Goal: Book appointment/travel/reservation

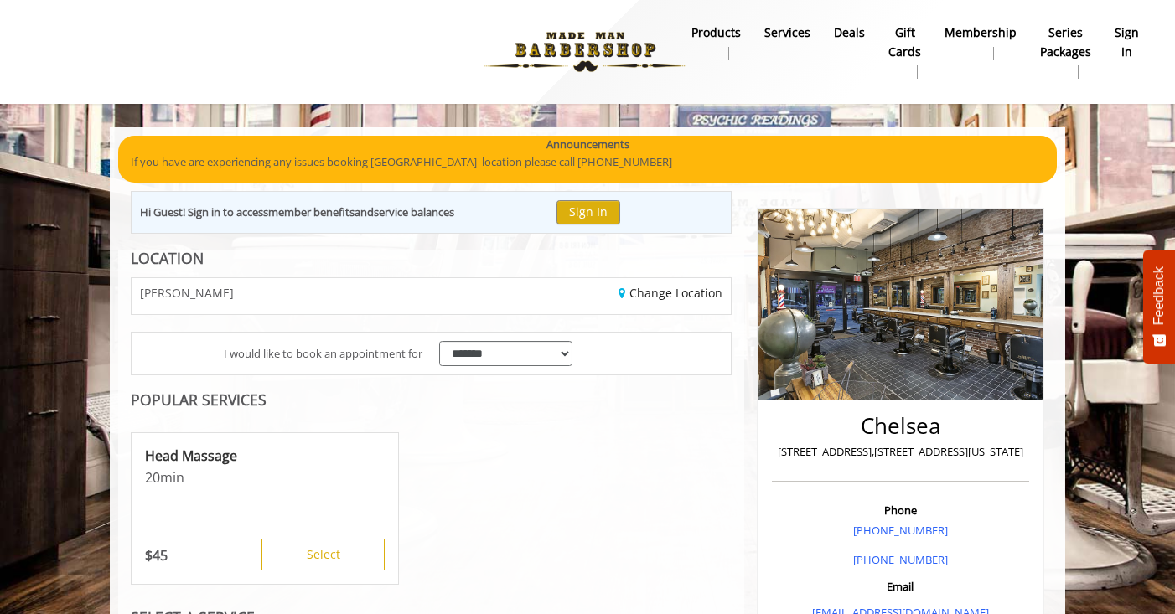
click at [349, 297] on div "CHELSEA" at bounding box center [275, 296] width 312 height 36
click at [644, 291] on link "Change Location" at bounding box center [670, 293] width 104 height 16
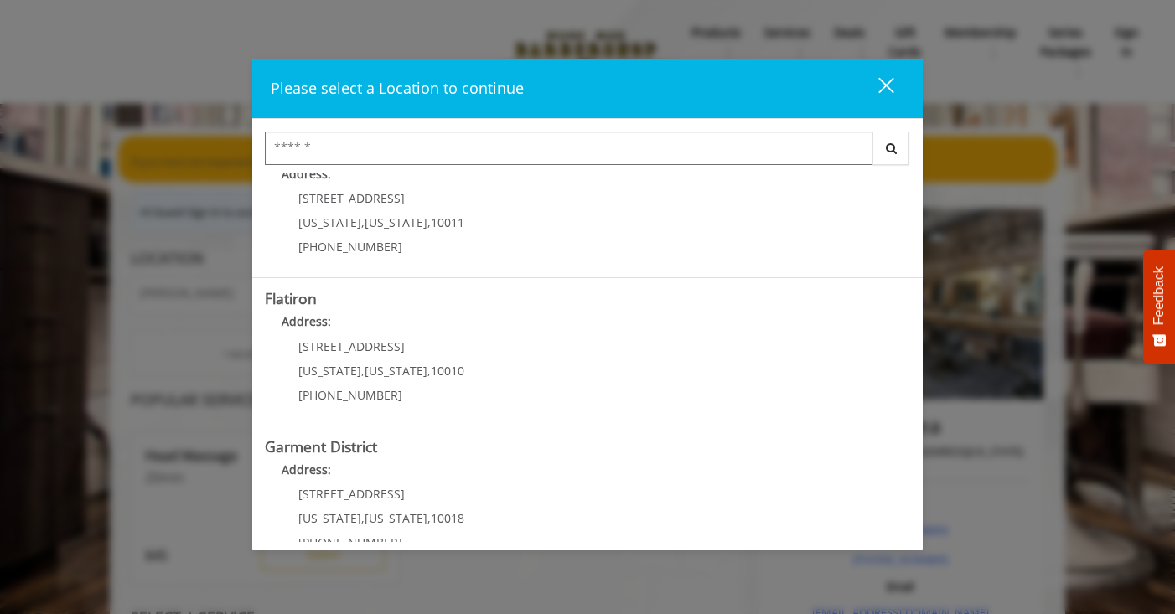
scroll to position [349, 0]
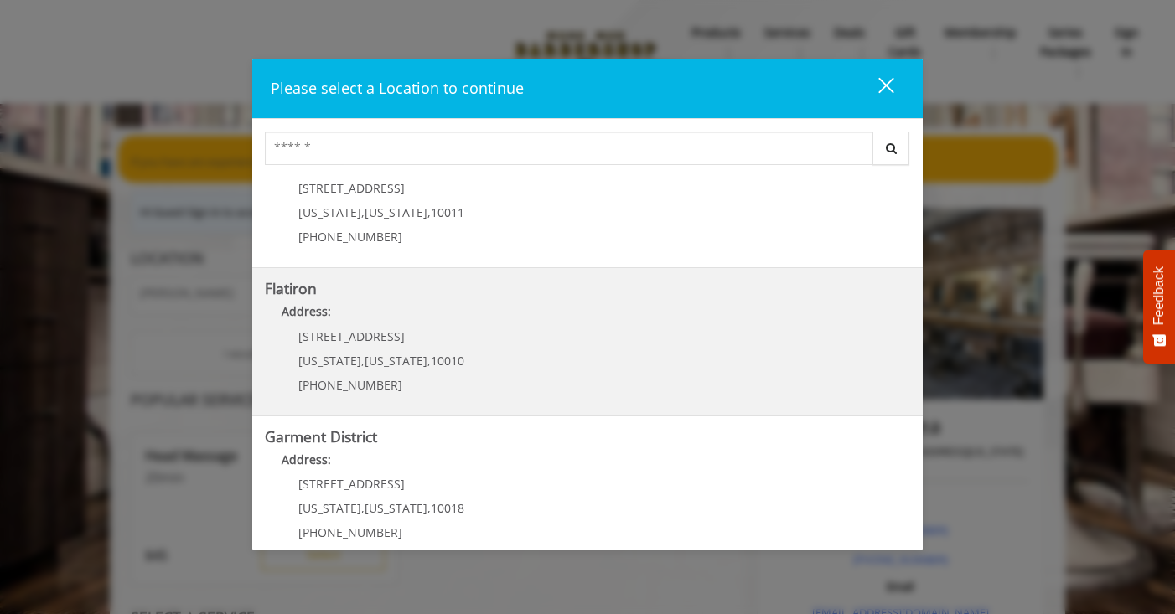
click at [446, 356] on span "10010" at bounding box center [448, 361] width 34 height 16
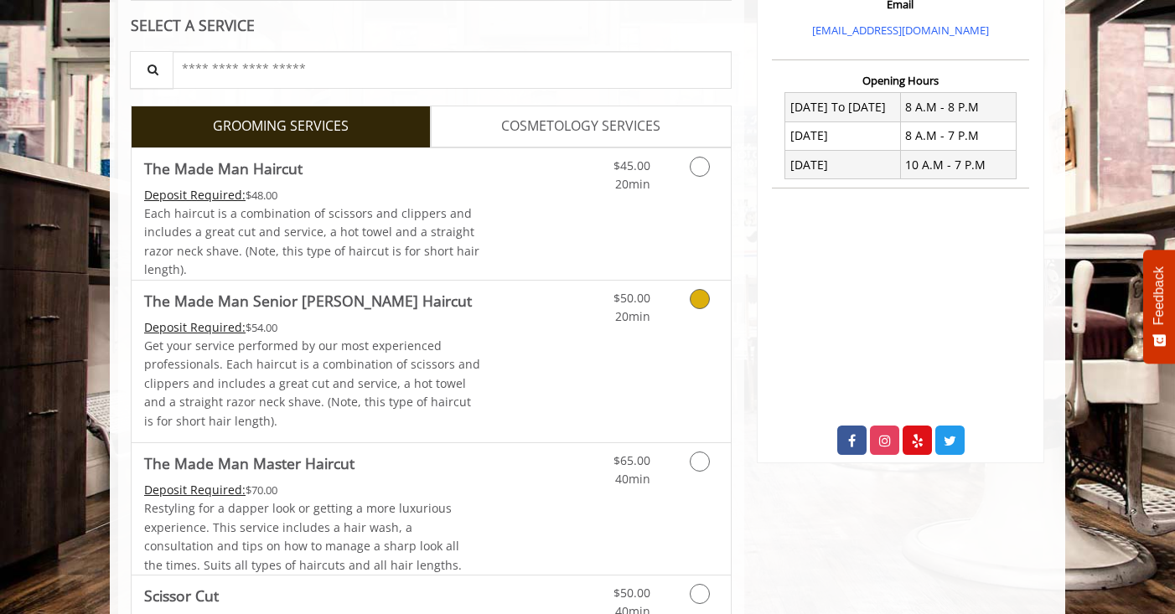
click at [704, 303] on icon "Grooming services" at bounding box center [700, 299] width 20 height 20
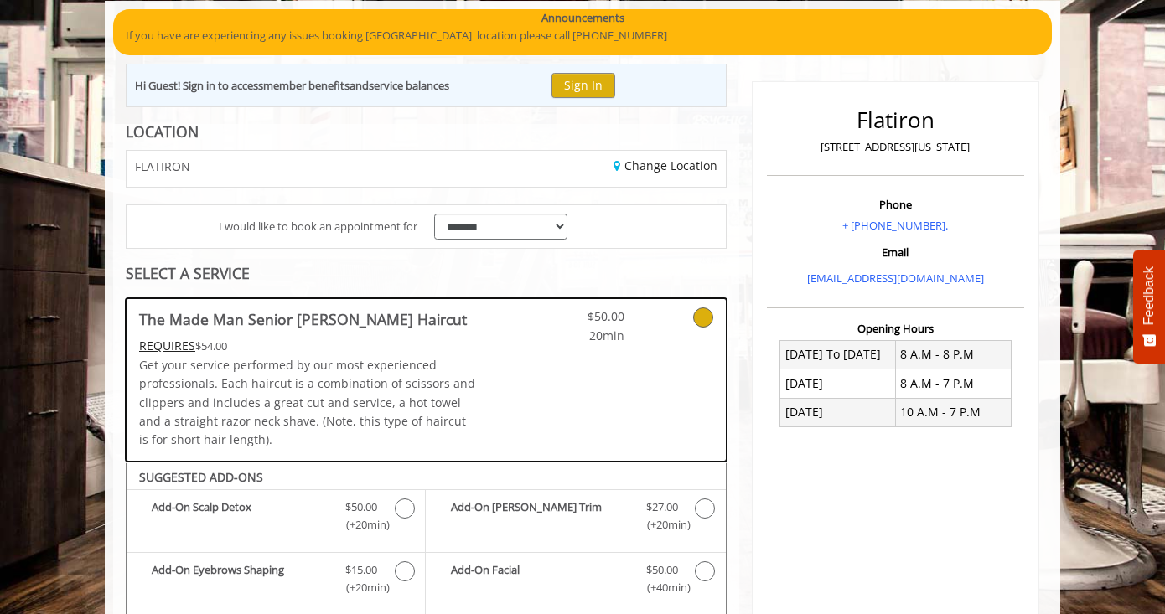
scroll to position [558, 0]
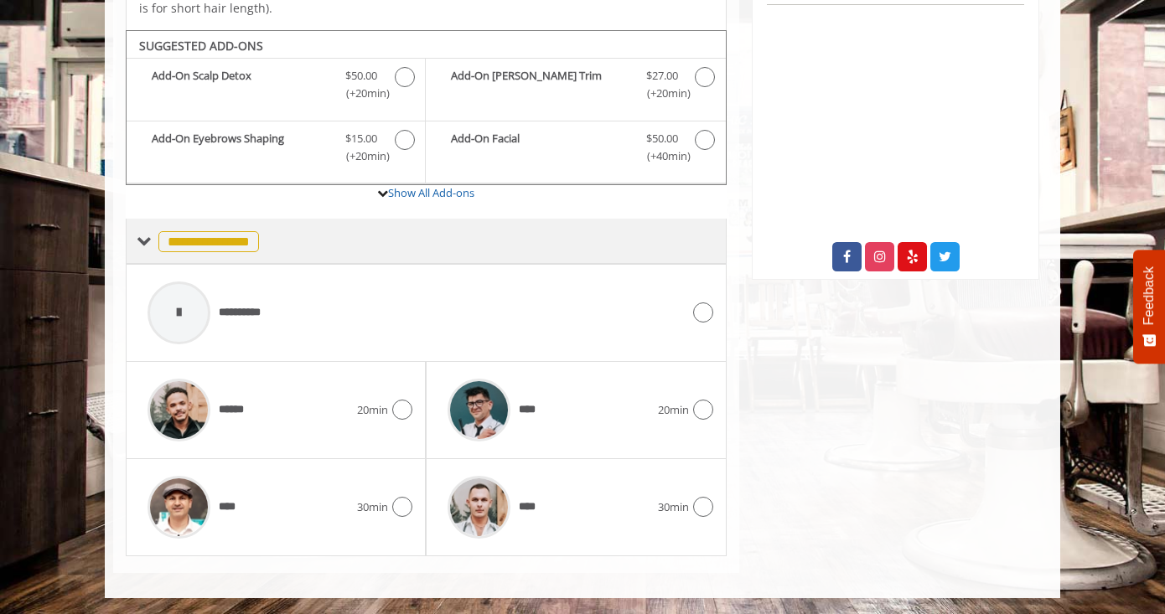
click at [210, 241] on span "**********" at bounding box center [208, 241] width 101 height 21
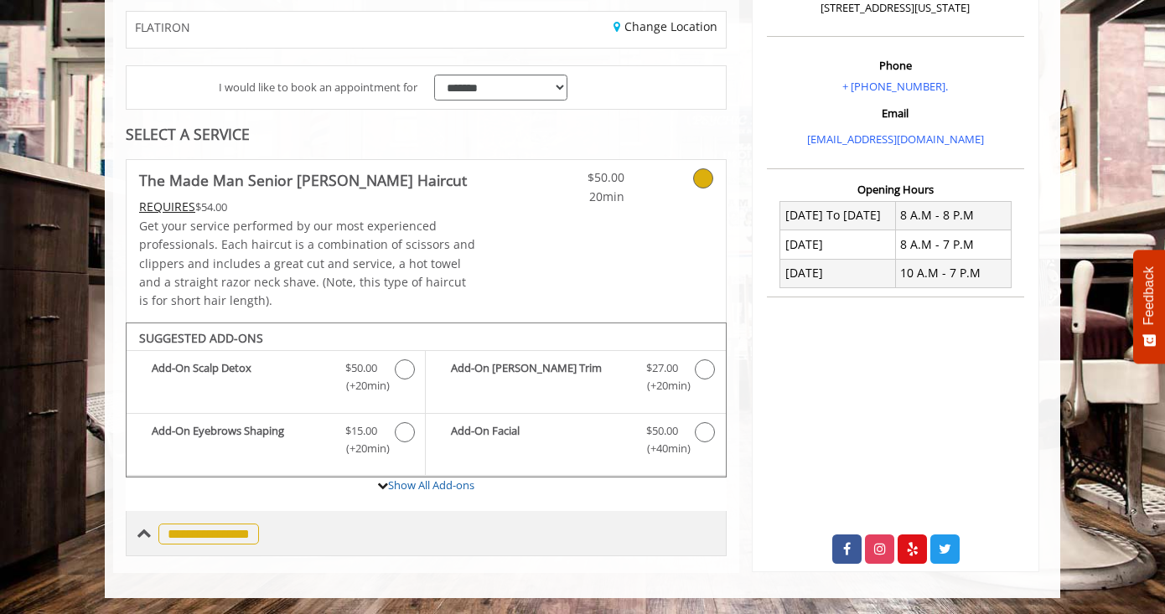
click at [222, 533] on span "**********" at bounding box center [208, 534] width 101 height 21
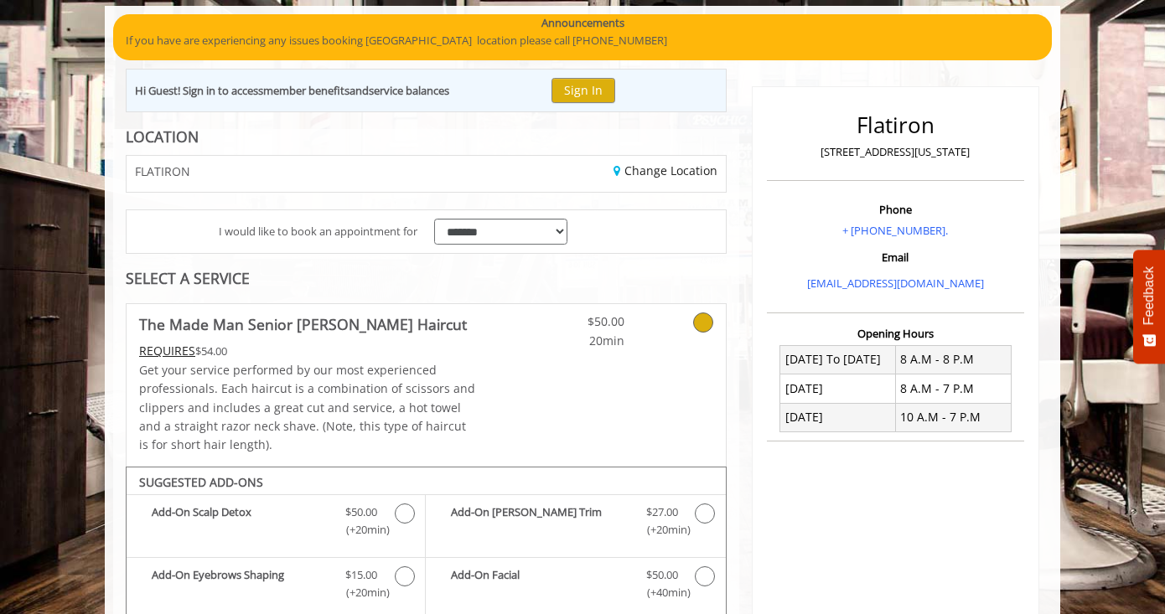
scroll to position [116, 0]
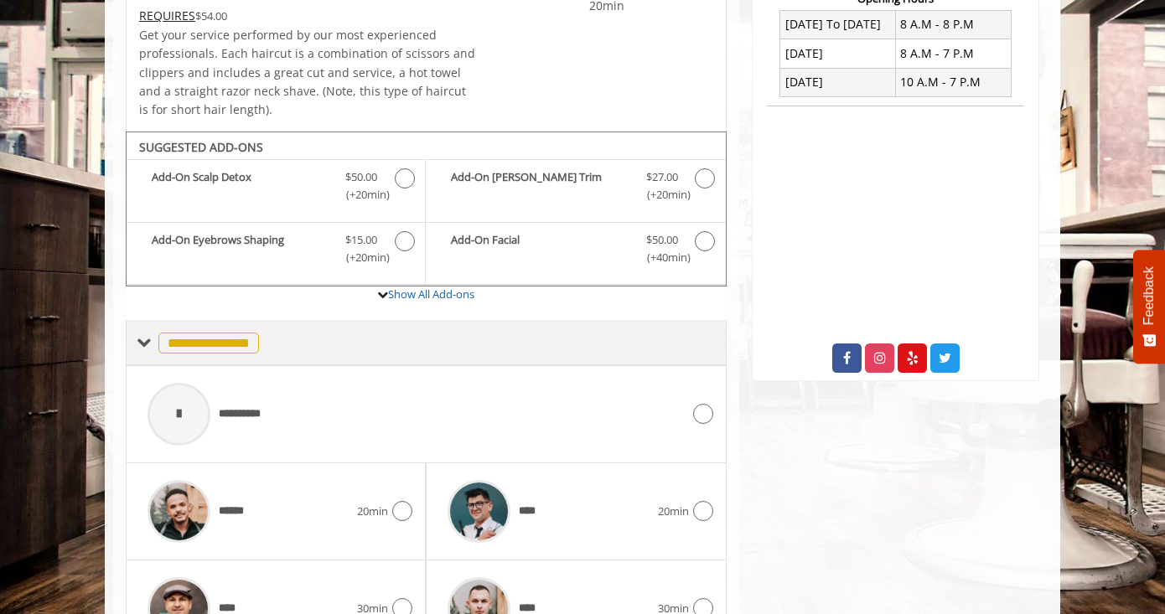
scroll to position [451, 0]
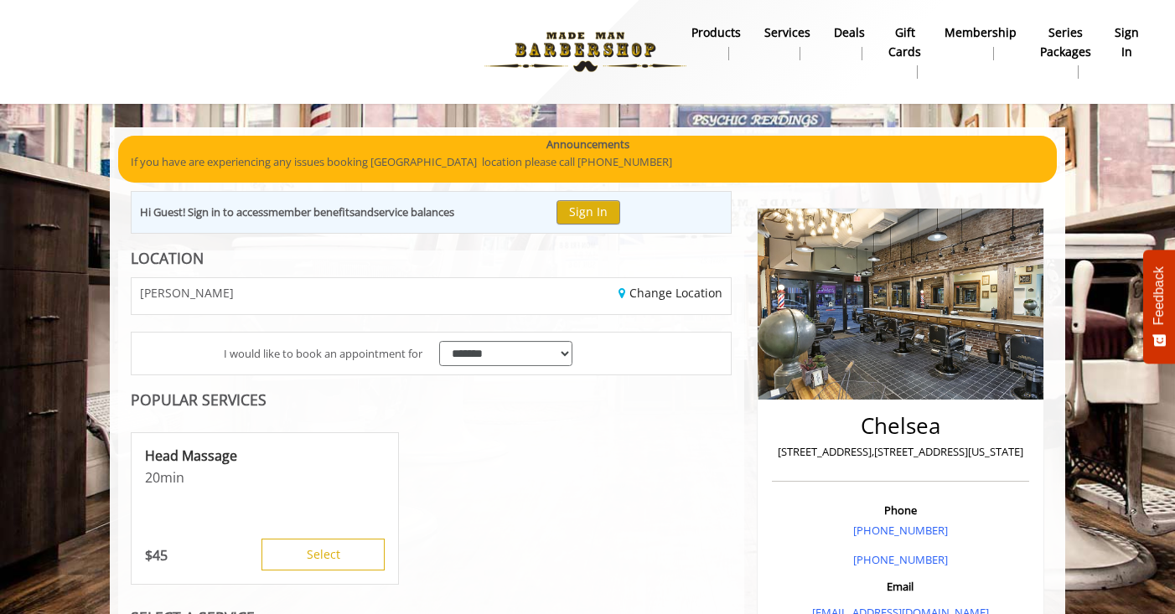
click at [457, 303] on div "Change Location" at bounding box center [587, 296] width 312 height 36
click at [694, 299] on link "Change Location" at bounding box center [670, 293] width 104 height 16
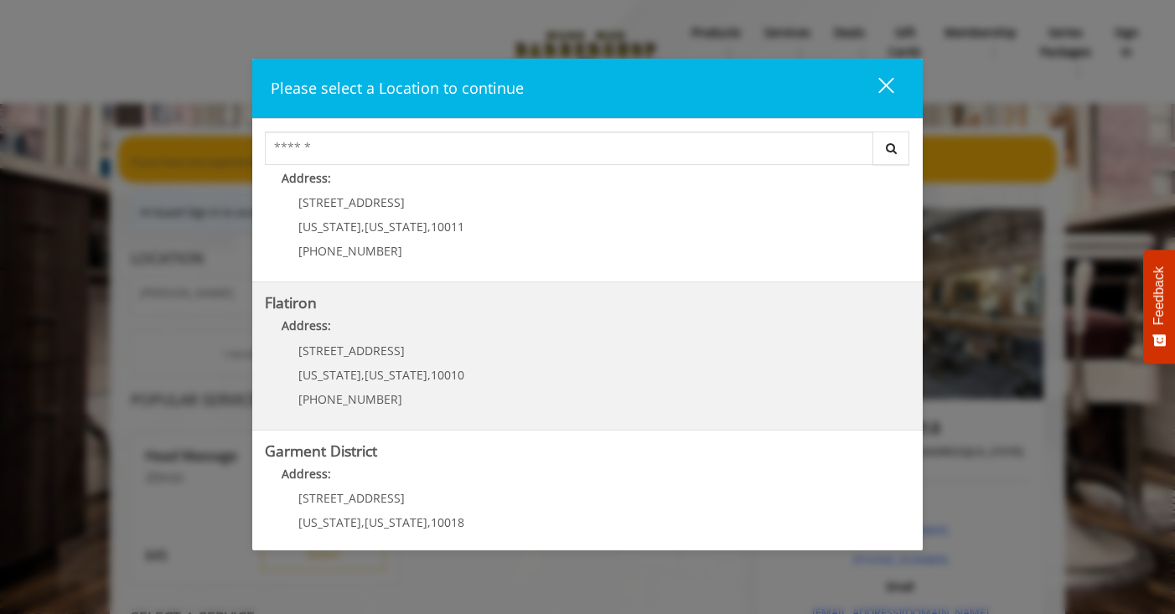
scroll to position [338, 0]
click at [409, 397] on p "[PHONE_NUMBER]" at bounding box center [381, 396] width 166 height 13
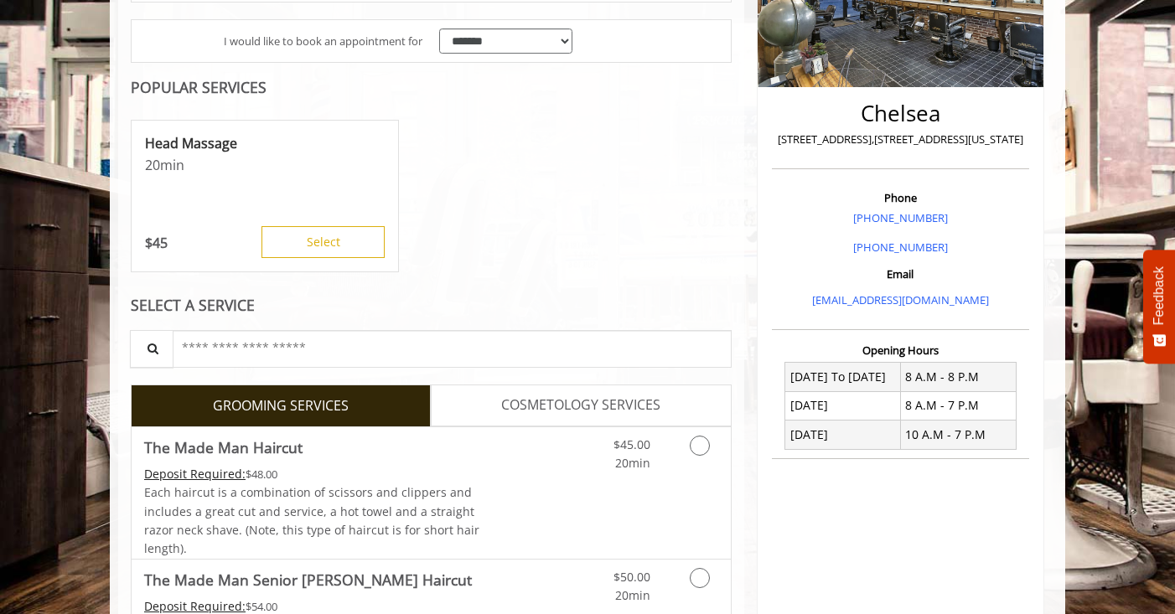
scroll to position [372, 0]
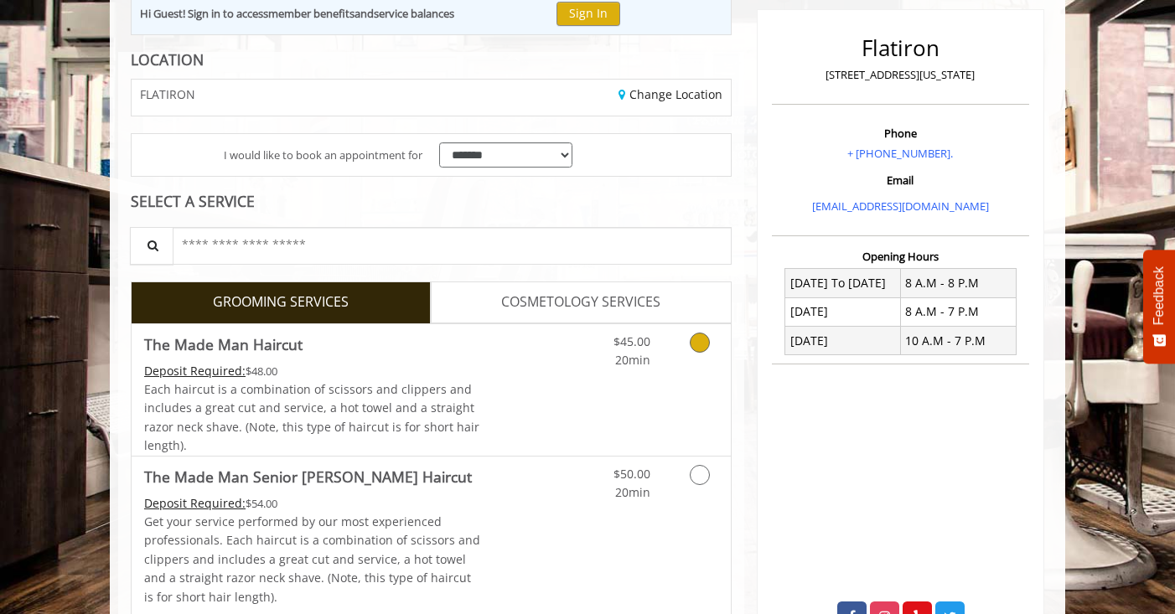
click at [592, 363] on link "$45.00 20min" at bounding box center [616, 347] width 70 height 46
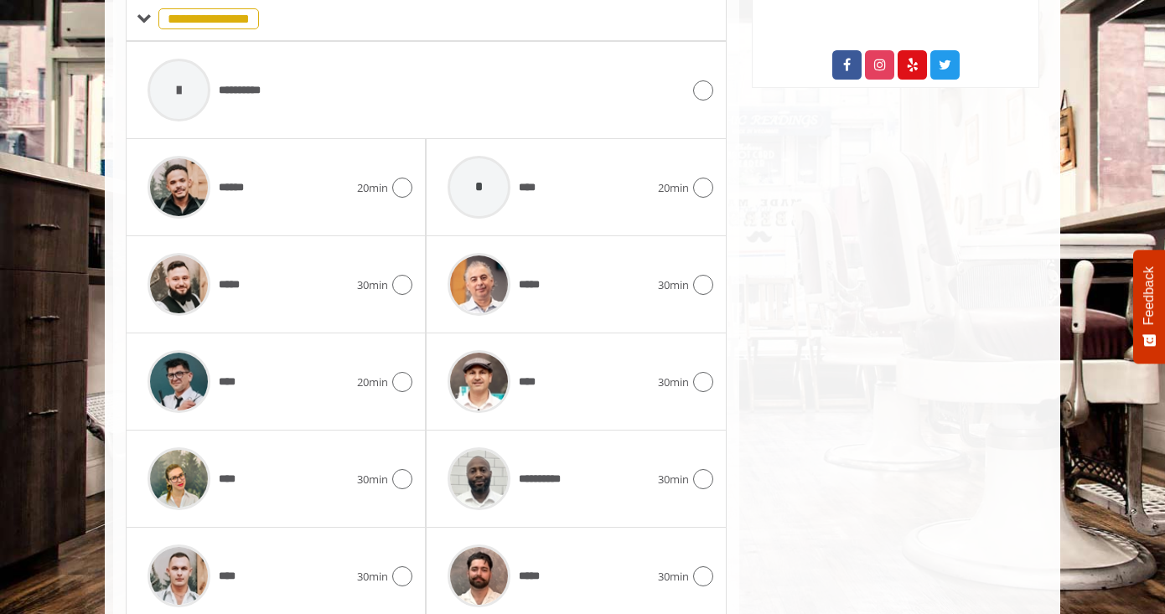
scroll to position [744, 0]
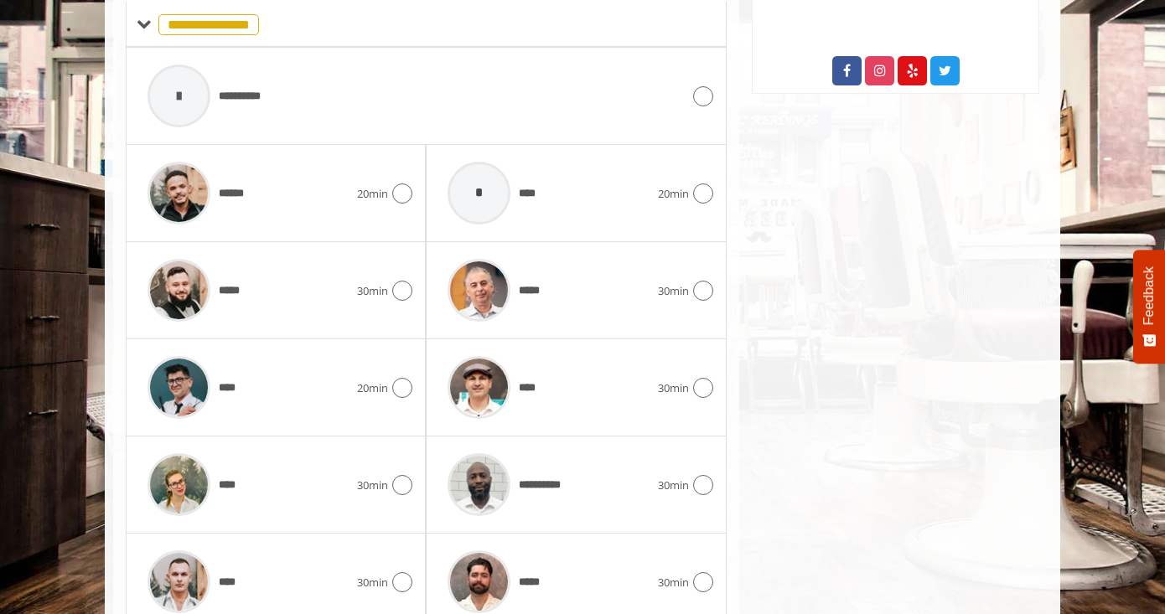
click at [930, 239] on div "Flatiron 10 E 23rd Street, New York Phone + (917) 475-1765. Email info@mademanb…" at bounding box center [895, 47] width 313 height 1202
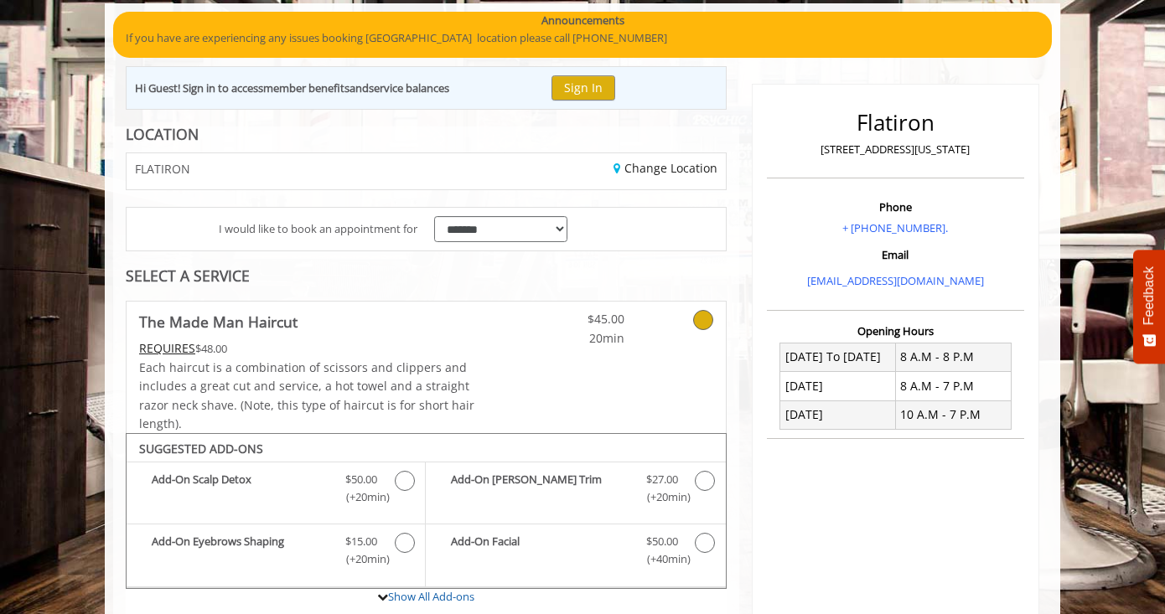
scroll to position [0, 0]
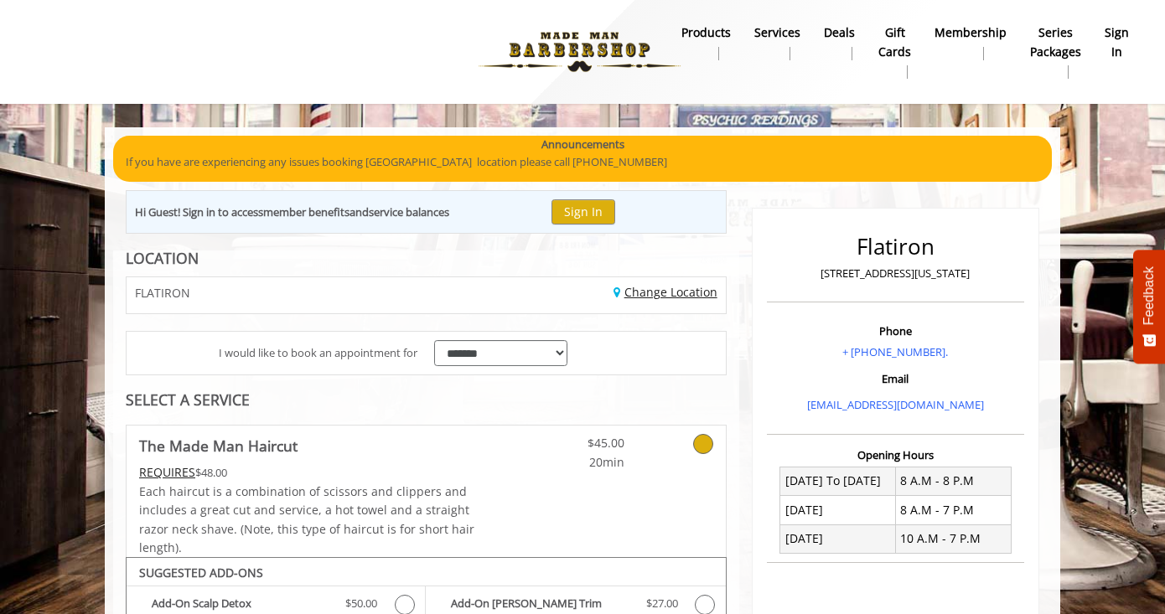
click at [663, 298] on link "Change Location" at bounding box center [665, 292] width 104 height 16
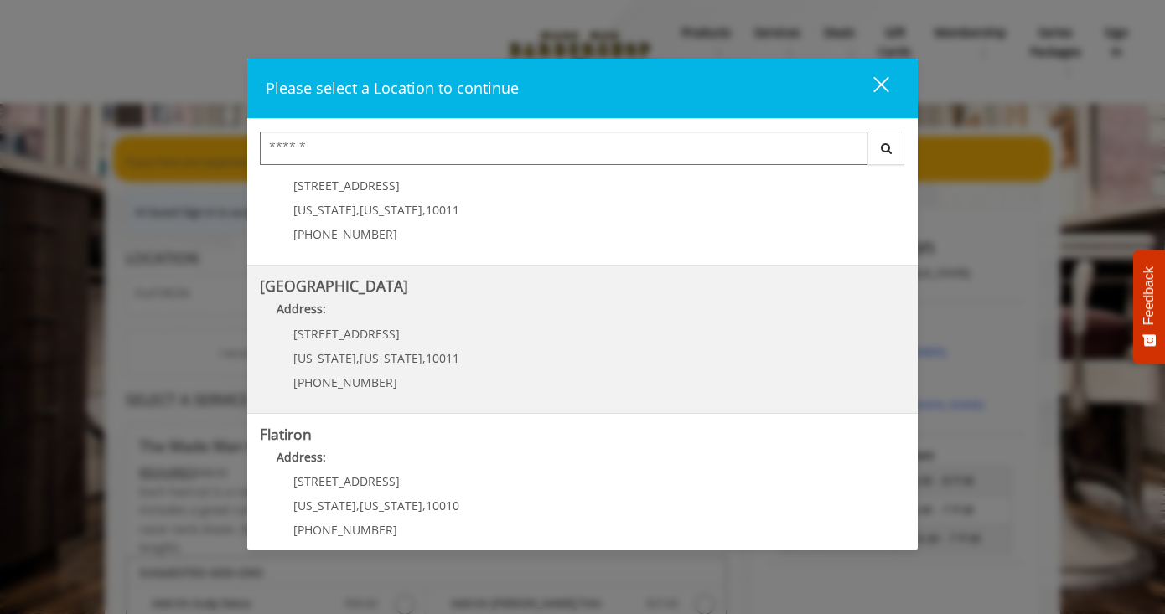
scroll to position [229, 0]
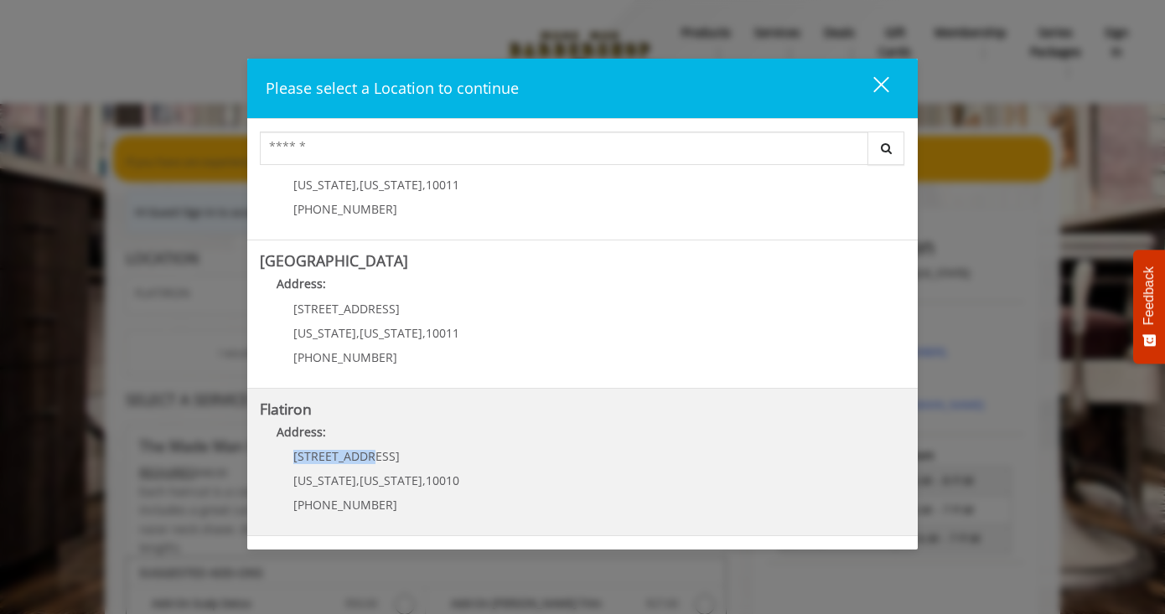
drag, startPoint x: 401, startPoint y: 456, endPoint x: 289, endPoint y: 459, distance: 112.3
click at [289, 459] on div "10 E 23rd St New York , New York , 10010 (917) 475-1765" at bounding box center [364, 486] width 208 height 73
